Goal: Navigation & Orientation: Understand site structure

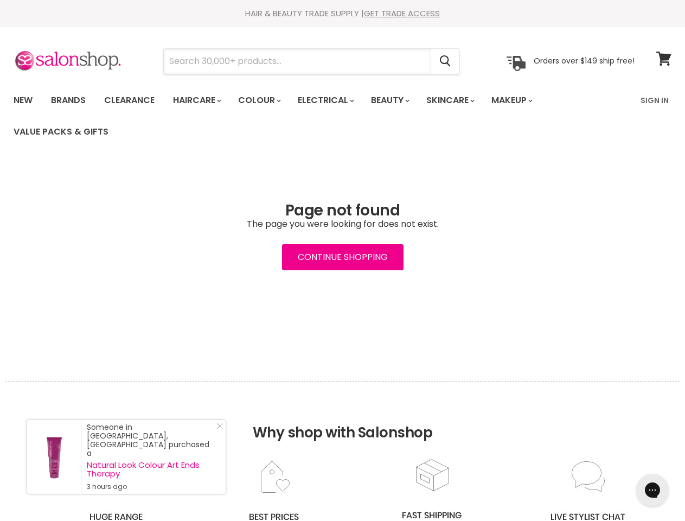
click at [298, 61] on input "Search" at bounding box center [297, 61] width 267 height 25
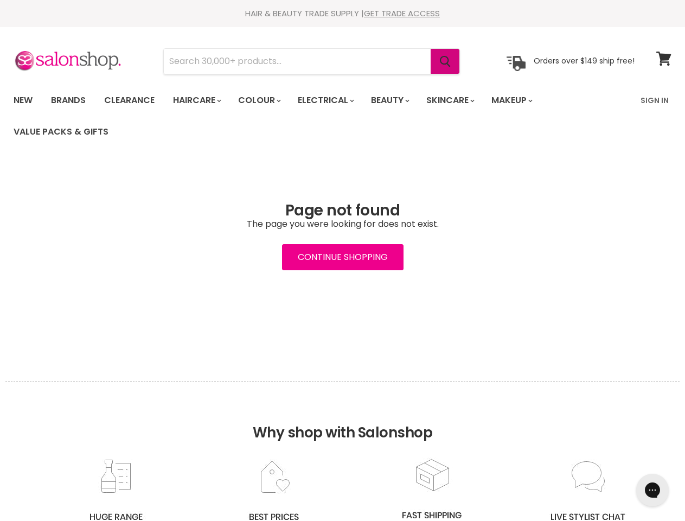
click at [446, 61] on icon "Search" at bounding box center [445, 61] width 11 height 11
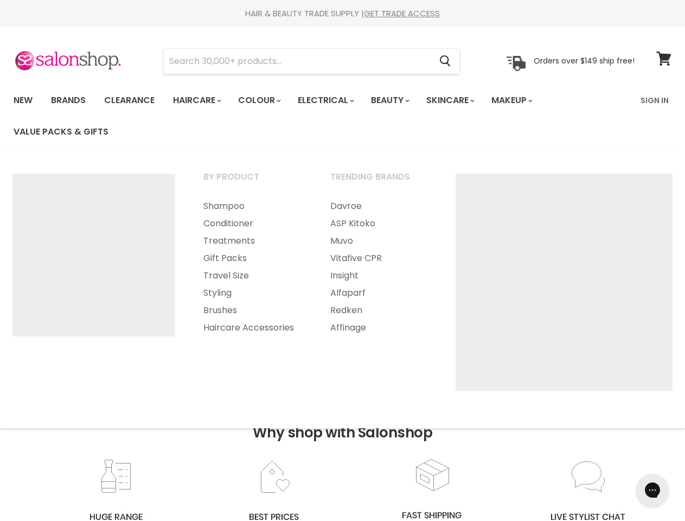
click at [200, 100] on link "Haircare" at bounding box center [196, 100] width 63 height 23
click at [265, 100] on link "Colour" at bounding box center [258, 100] width 57 height 23
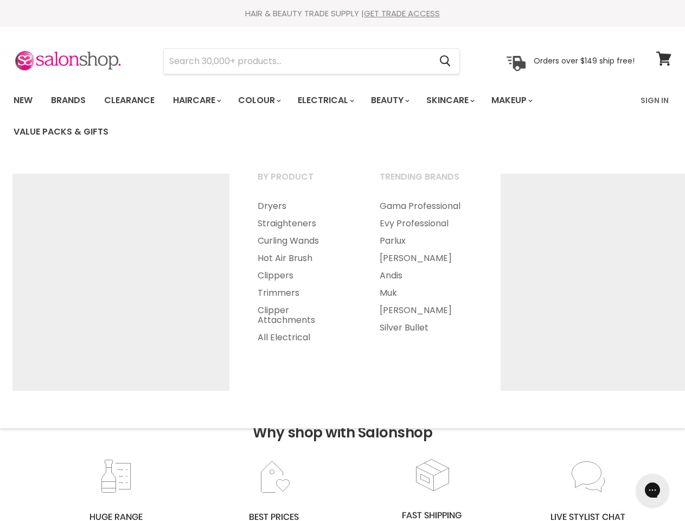
click at [333, 100] on link "Electrical" at bounding box center [325, 100] width 71 height 23
